Goal: Information Seeking & Learning: Learn about a topic

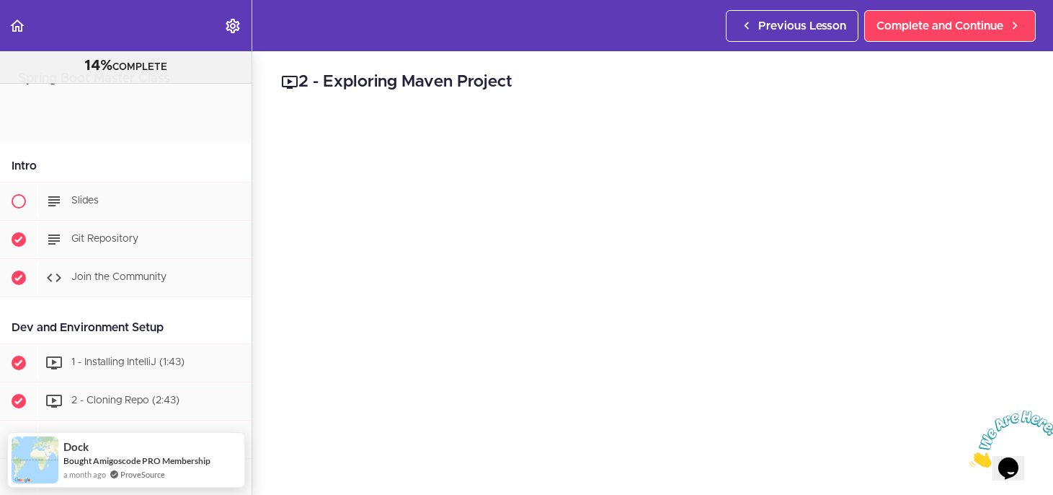
scroll to position [1084, 0]
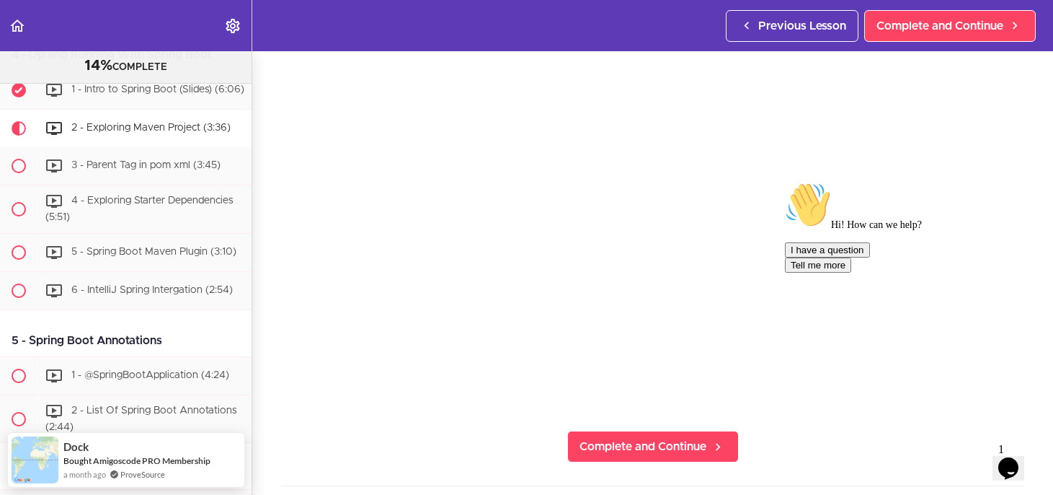
click at [785, 182] on icon "Chat attention grabber" at bounding box center [785, 182] width 0 height 0
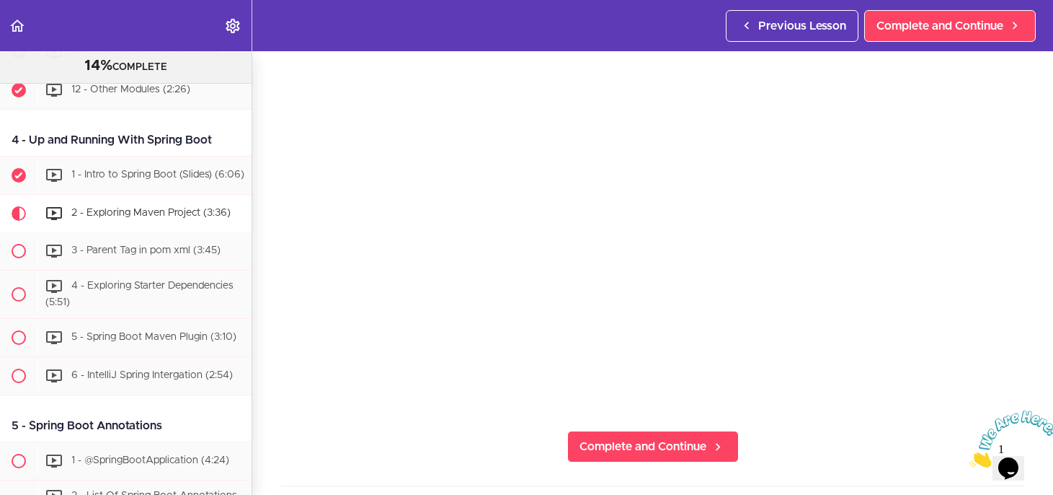
scroll to position [995, 0]
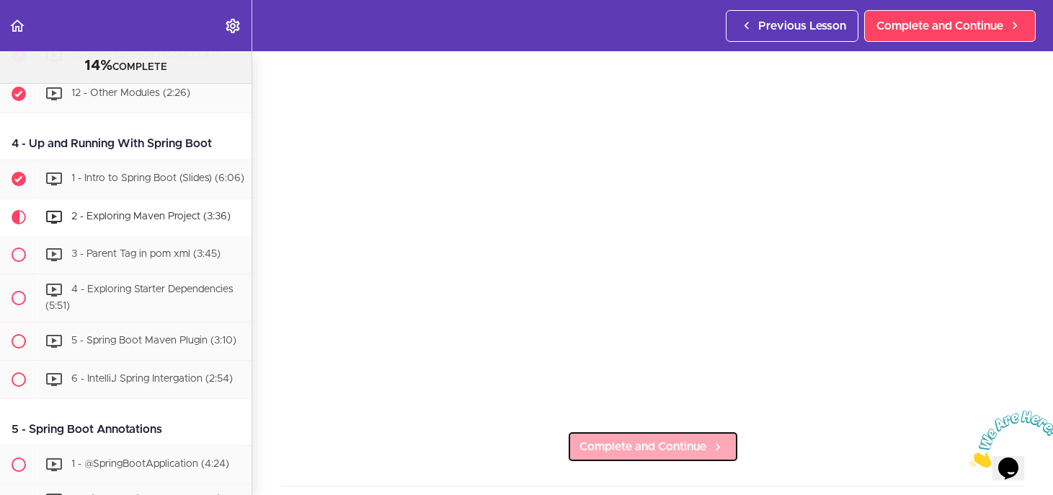
click at [611, 438] on span "Complete and Continue" at bounding box center [643, 446] width 127 height 17
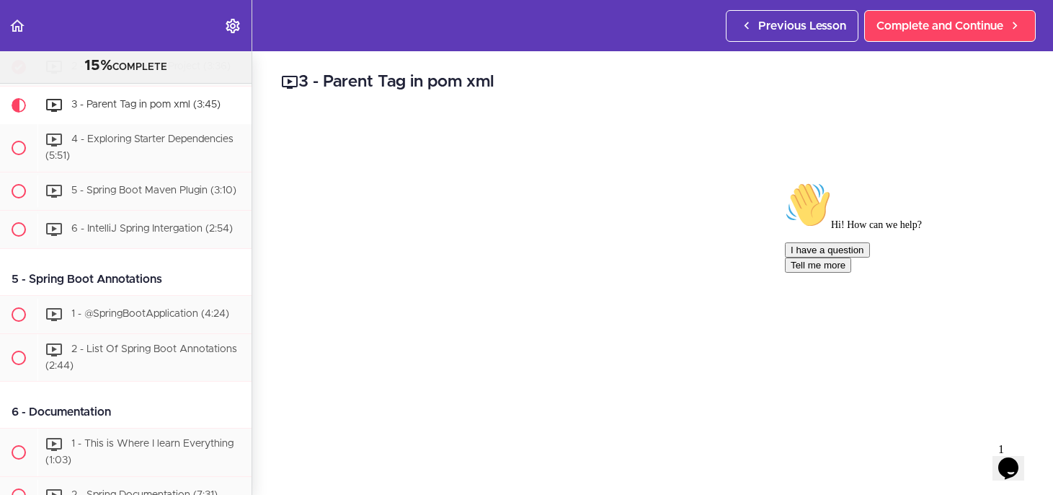
scroll to position [1145, 0]
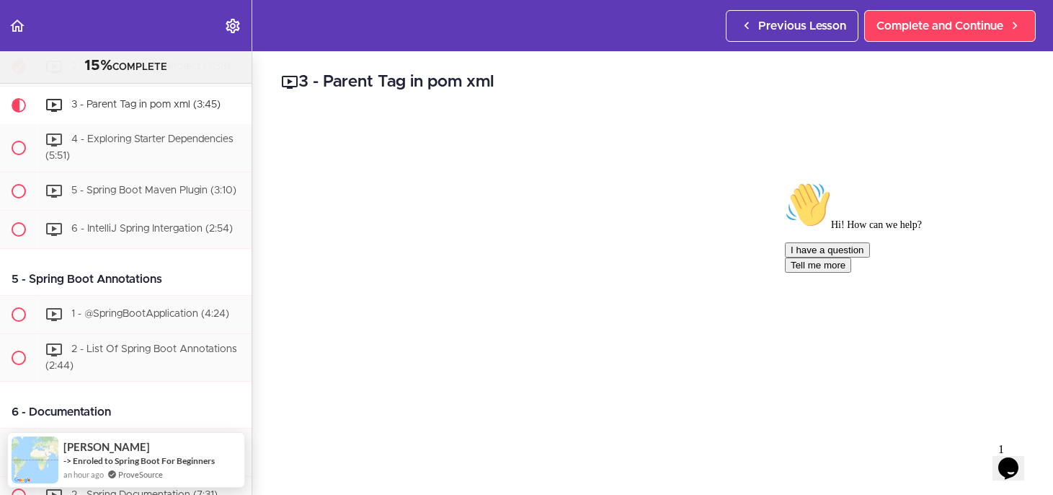
click at [785, 182] on icon "Chat attention grabber" at bounding box center [785, 182] width 0 height 0
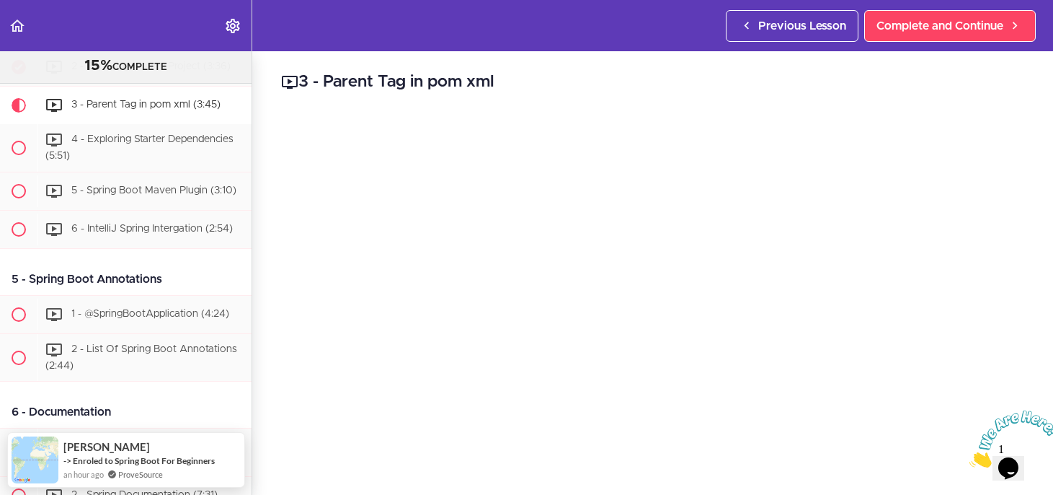
drag, startPoint x: 1044, startPoint y: 408, endPoint x: 2007, endPoint y: 812, distance: 1044.4
click at [970, 457] on icon "Close" at bounding box center [970, 463] width 0 height 12
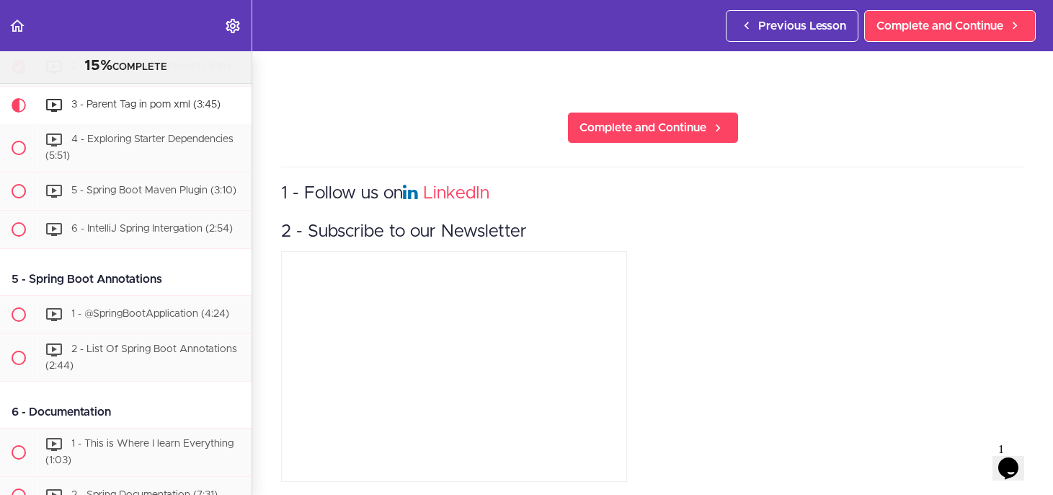
scroll to position [456, 0]
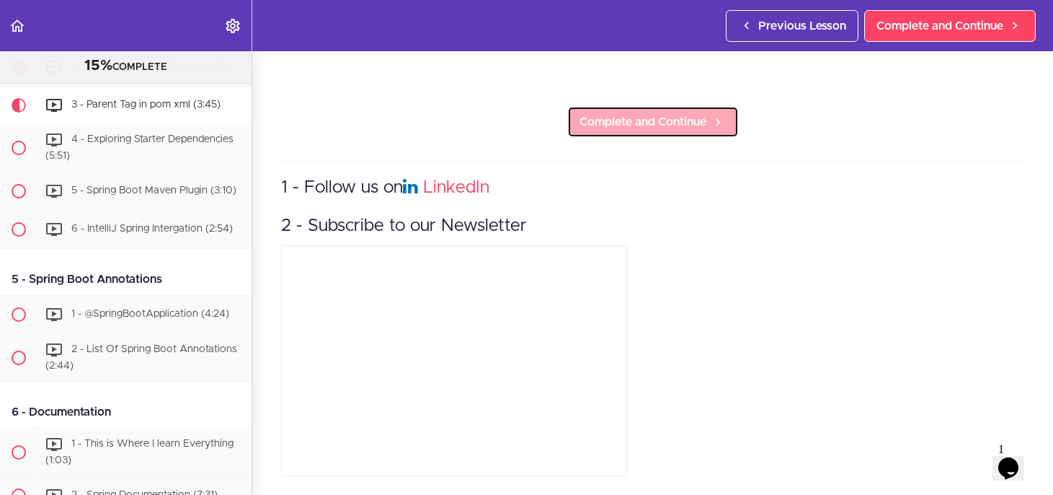
click at [632, 113] on span "Complete and Continue" at bounding box center [643, 121] width 127 height 17
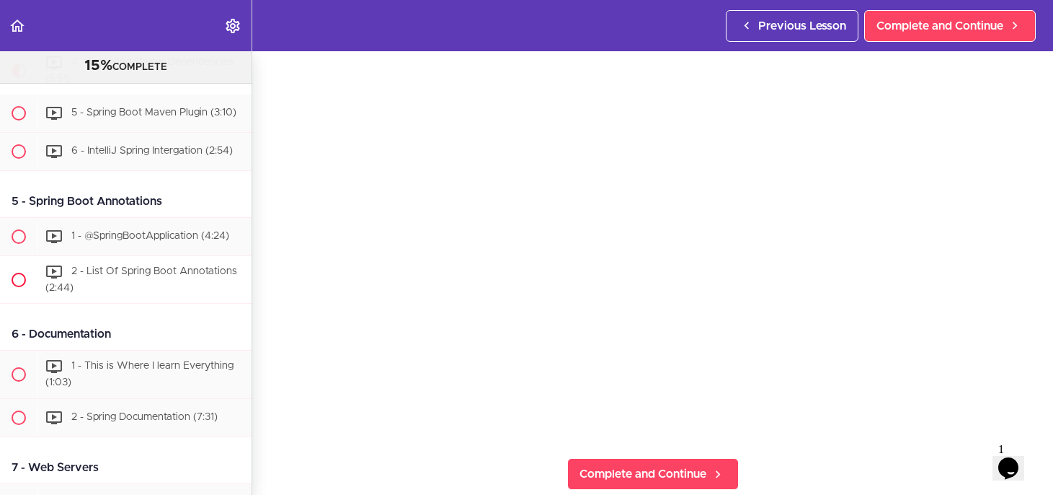
scroll to position [1225, 0]
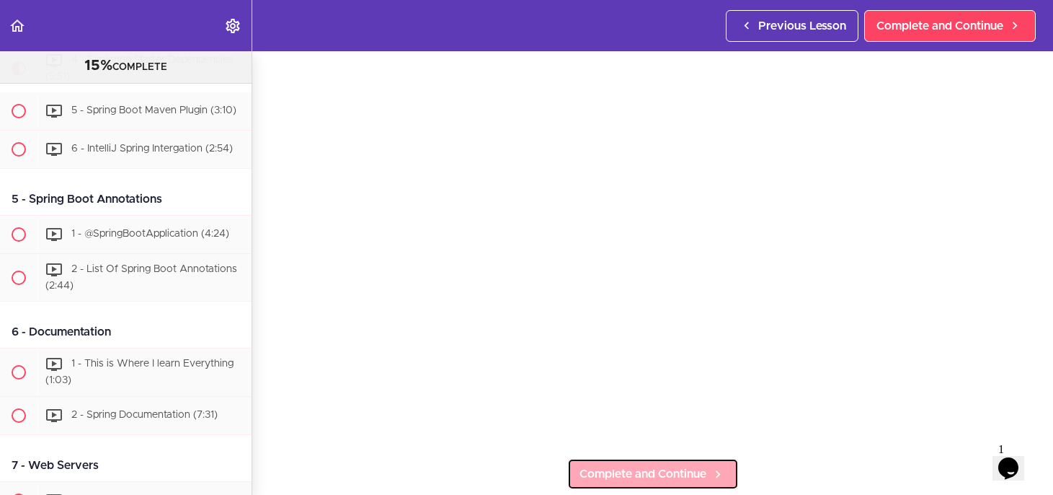
click at [652, 472] on span "Complete and Continue" at bounding box center [643, 473] width 127 height 17
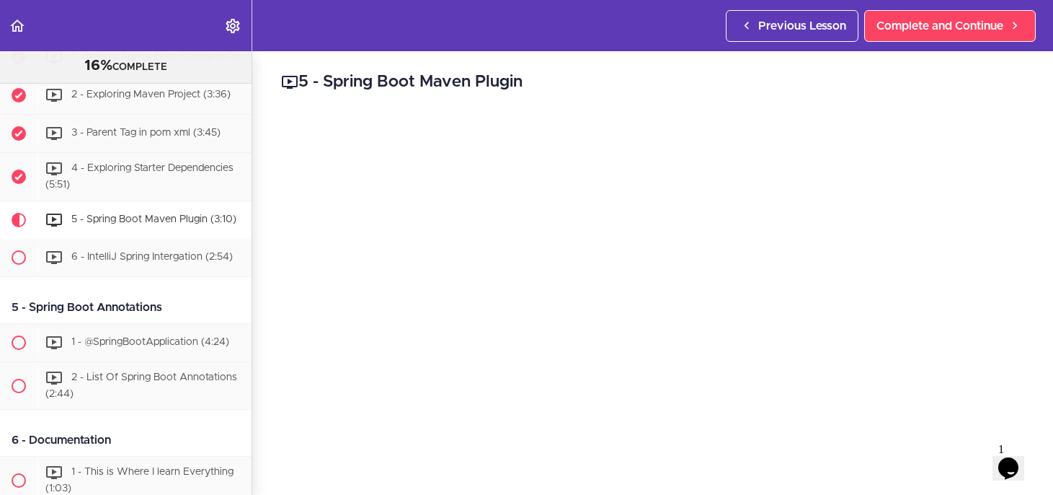
scroll to position [1118, 0]
